Goal: Transaction & Acquisition: Book appointment/travel/reservation

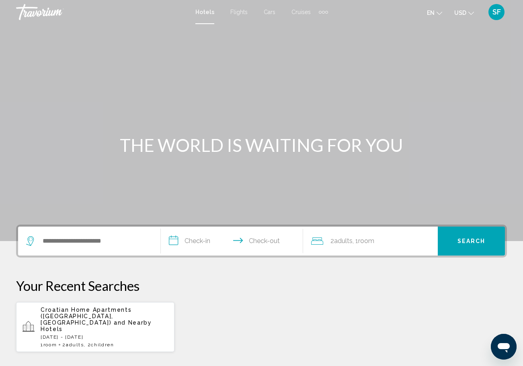
click at [102, 248] on div "Search widget" at bounding box center [89, 241] width 126 height 29
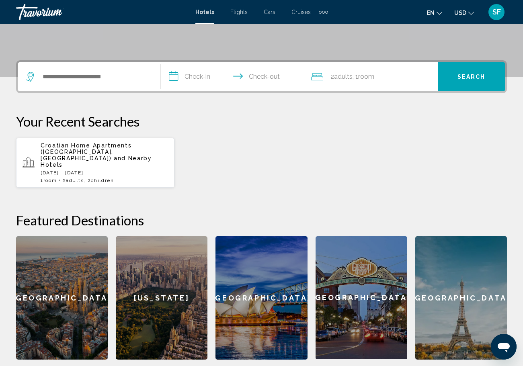
scroll to position [199, 0]
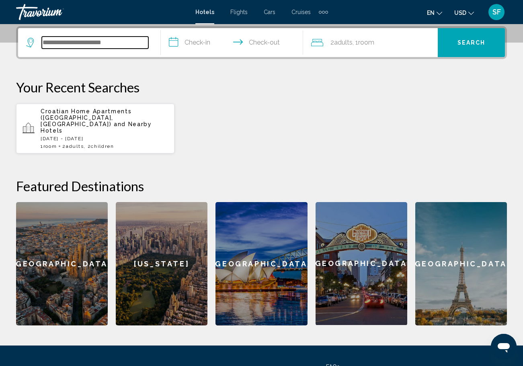
click at [116, 46] on input "Search widget" at bounding box center [95, 43] width 107 height 12
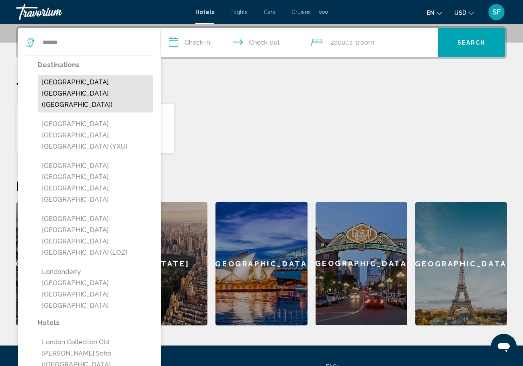
drag, startPoint x: 116, startPoint y: 46, endPoint x: 115, endPoint y: 81, distance: 35.0
click at [115, 81] on button "[GEOGRAPHIC_DATA], [GEOGRAPHIC_DATA] ([GEOGRAPHIC_DATA])" at bounding box center [95, 94] width 115 height 38
type input "**********"
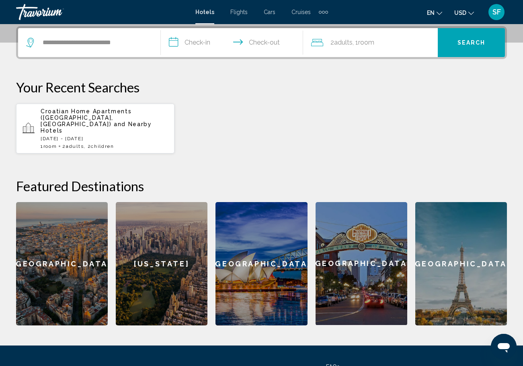
click at [207, 41] on input "**********" at bounding box center [234, 43] width 146 height 31
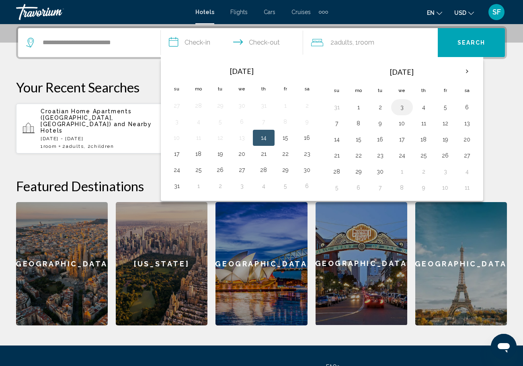
click at [405, 105] on button "3" at bounding box center [402, 107] width 13 height 11
click at [425, 105] on button "4" at bounding box center [423, 107] width 13 height 11
type input "**********"
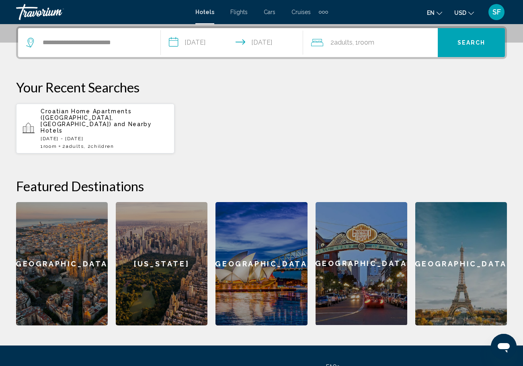
click at [369, 39] on span "Room" at bounding box center [366, 43] width 16 height 8
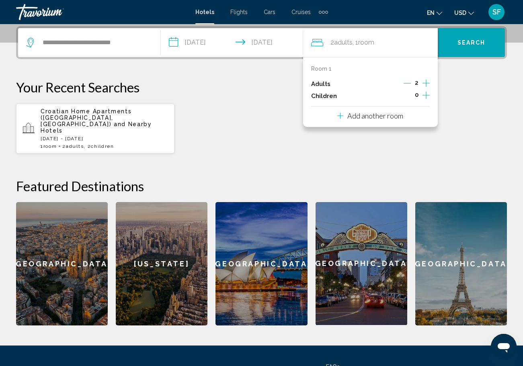
click at [410, 83] on icon "Decrement adults" at bounding box center [407, 83] width 7 height 7
click at [477, 48] on button "Search" at bounding box center [471, 42] width 67 height 29
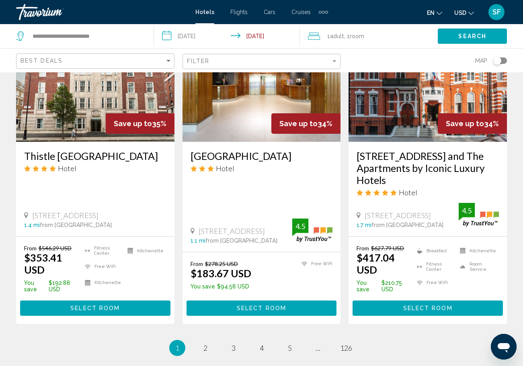
scroll to position [1014, 0]
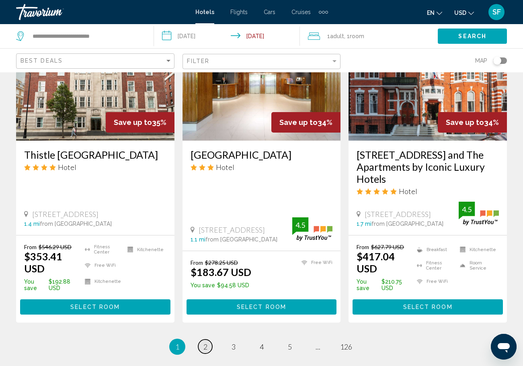
click at [208, 340] on link "page 2" at bounding box center [205, 347] width 14 height 14
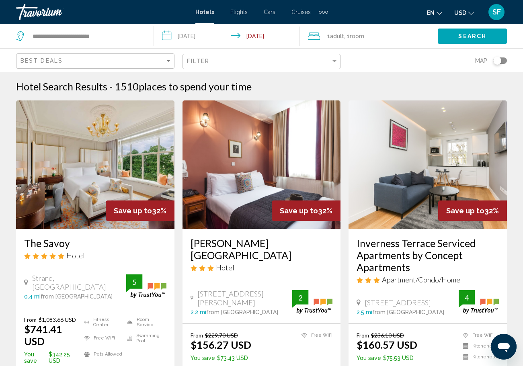
scroll to position [1, 0]
